Goal: Task Accomplishment & Management: Complete application form

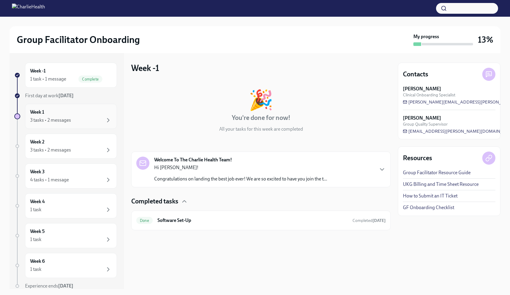
click at [73, 113] on div "Week 1 3 tasks • 2 messages" at bounding box center [71, 116] width 82 height 15
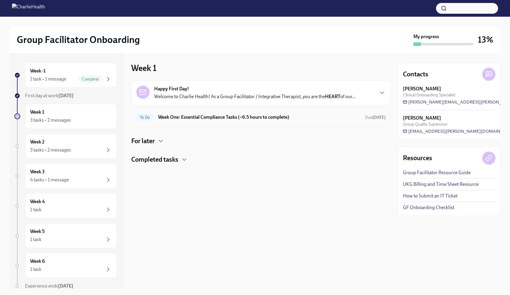
click at [301, 117] on h6 "Week One: Essential Compliance Tasks (~6.5 hours to complete)" at bounding box center [259, 117] width 202 height 7
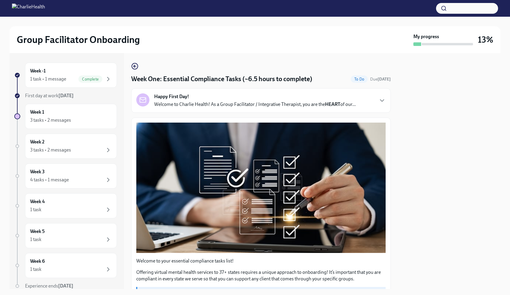
click at [411, 173] on div at bounding box center [449, 171] width 103 height 236
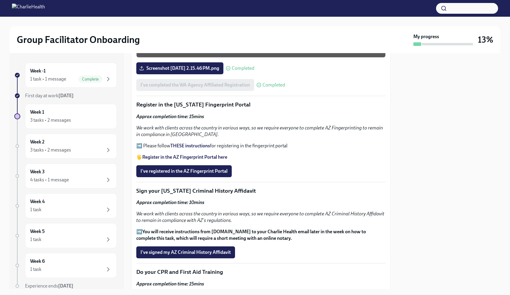
scroll to position [620, 0]
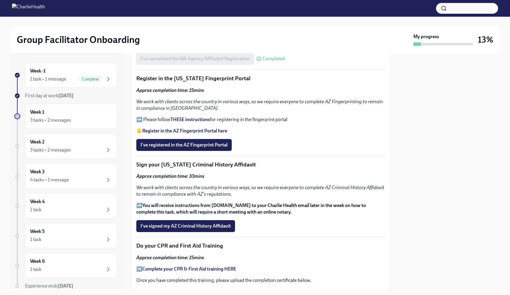
click at [183, 117] on strong "THESE instructions" at bounding box center [190, 120] width 40 height 6
click at [198, 128] on strong "Register in the AZ Fingerprint Portal here" at bounding box center [184, 131] width 85 height 6
click at [193, 144] on button "I've registered in the AZ Fingerprint Portal" at bounding box center [183, 145] width 95 height 12
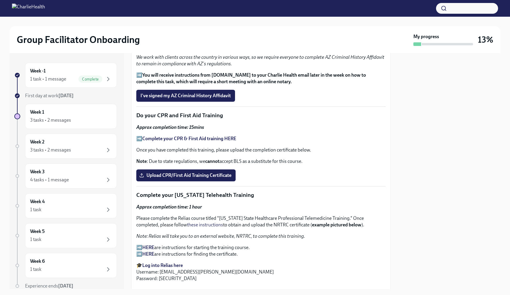
scroll to position [718, 0]
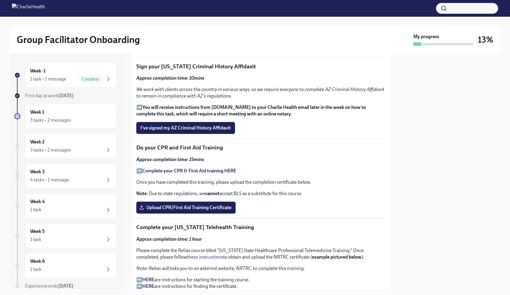
click at [184, 168] on strong "Complete your CPR & First Aid training HERE" at bounding box center [189, 171] width 94 height 6
click at [216, 205] on span "Upload CPR/First Aid Training Certificate" at bounding box center [186, 208] width 91 height 6
click at [0, 0] on input "Upload CPR/First Aid Training Certificate" at bounding box center [0, 0] width 0 height 0
click at [482, 114] on div at bounding box center [449, 171] width 103 height 236
click at [367, 156] on p "Approx completion time: 15mins" at bounding box center [260, 159] width 249 height 7
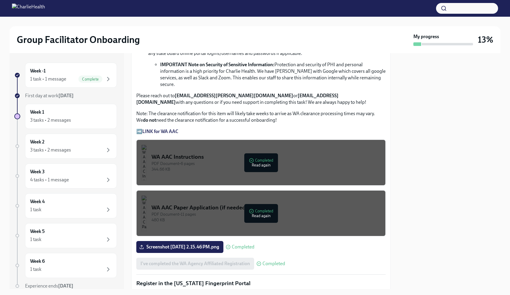
scroll to position [411, 0]
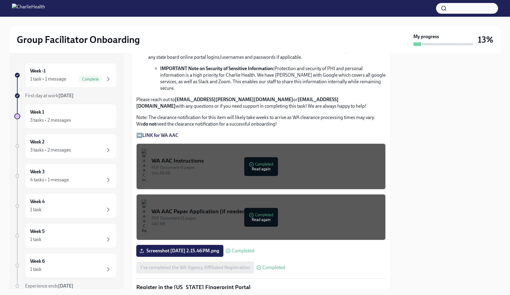
click at [387, 130] on div "Welcome to your essential compliance tasks list! Offering virtual mental health…" at bounding box center [261, 274] width 260 height 1137
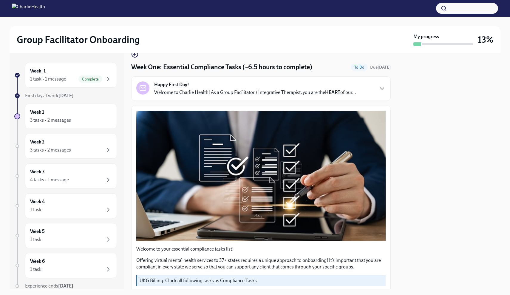
scroll to position [0, 0]
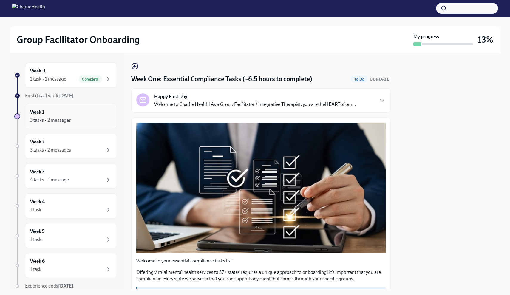
click at [59, 119] on div "3 tasks • 2 messages" at bounding box center [50, 120] width 41 height 7
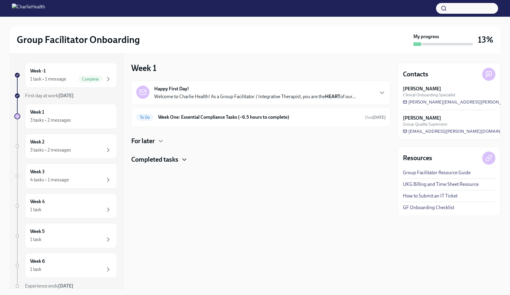
click at [184, 161] on icon "button" at bounding box center [184, 159] width 7 height 7
click at [183, 158] on icon "button" at bounding box center [184, 159] width 7 height 7
click at [153, 138] on h4 "For later" at bounding box center [143, 141] width 24 height 9
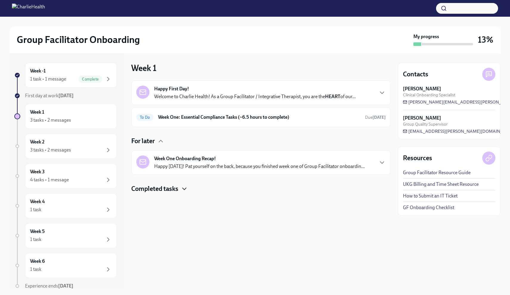
click at [157, 144] on div "For later" at bounding box center [261, 141] width 260 height 9
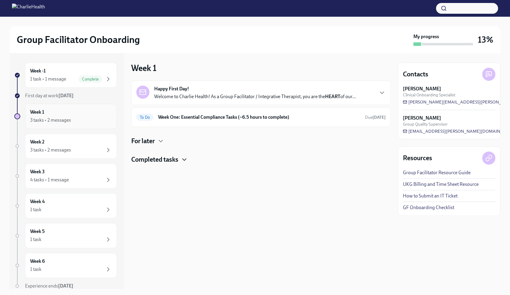
click at [61, 120] on div "3 tasks • 2 messages" at bounding box center [50, 120] width 41 height 7
click at [18, 117] on div at bounding box center [17, 116] width 6 height 6
click at [40, 114] on h6 "Week 1" at bounding box center [37, 112] width 14 height 7
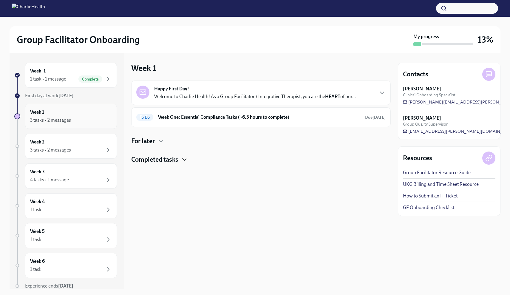
click at [83, 116] on div "Week 1 3 tasks • 2 messages" at bounding box center [71, 116] width 82 height 15
click at [109, 80] on icon "button" at bounding box center [108, 79] width 2 height 4
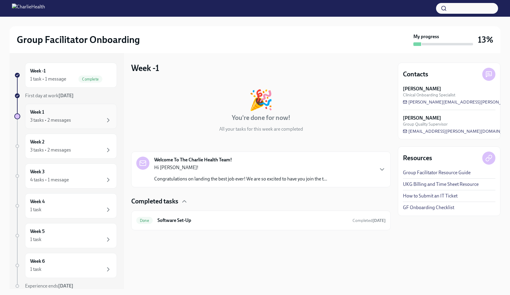
click at [95, 117] on div "3 tasks • 2 messages" at bounding box center [71, 120] width 82 height 7
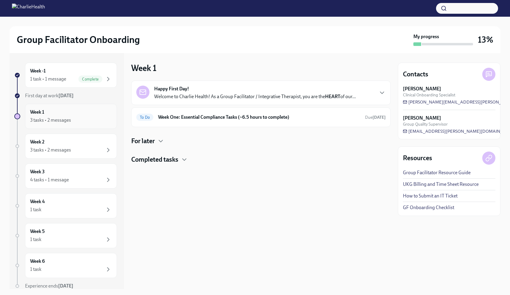
click at [93, 117] on div "3 tasks • 2 messages" at bounding box center [71, 120] width 82 height 7
click at [157, 119] on div "To Do Week One: Essential Compliance Tasks (~6.5 hours to complete) Due [DATE]" at bounding box center [260, 117] width 249 height 10
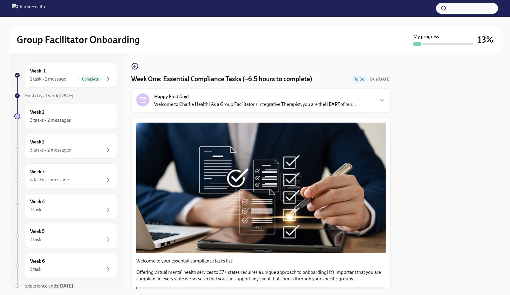
click at [485, 85] on div at bounding box center [449, 171] width 103 height 236
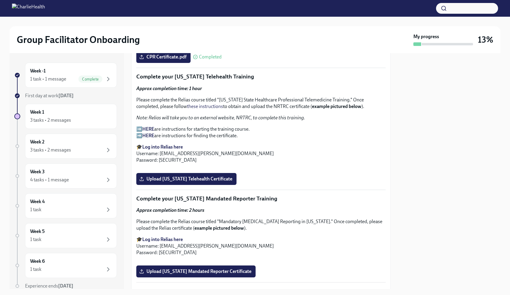
scroll to position [875, 0]
